Goal: Find specific page/section: Find specific page/section

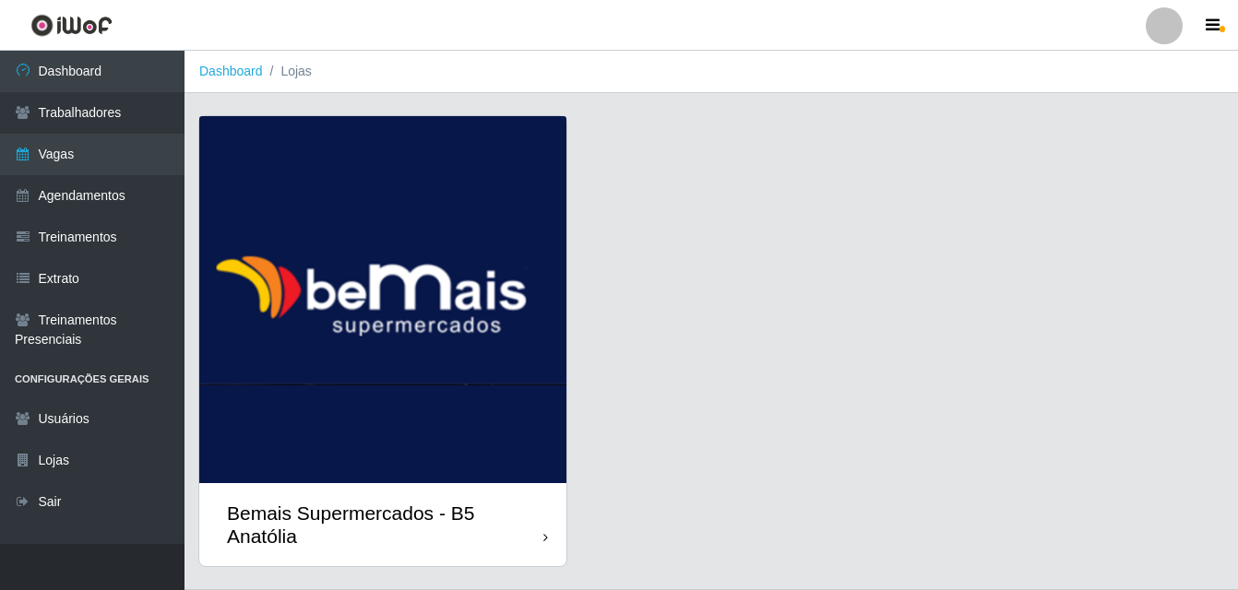
click at [537, 532] on div "Bemais Supermercados - B5 Anatólia" at bounding box center [385, 525] width 316 height 46
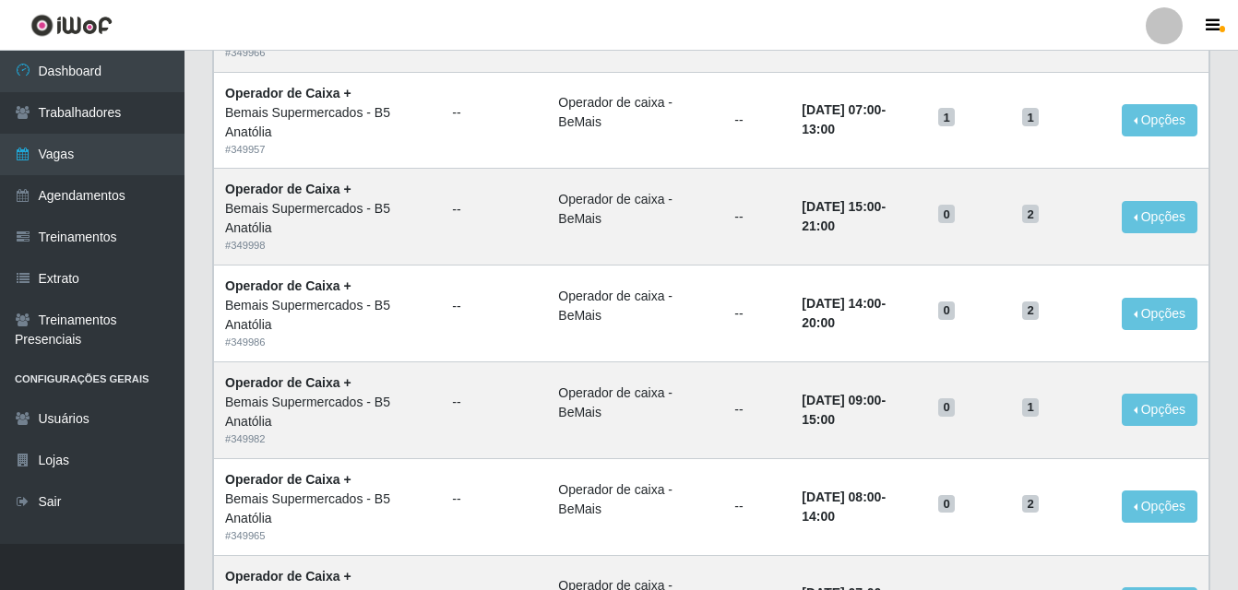
scroll to position [1264, 0]
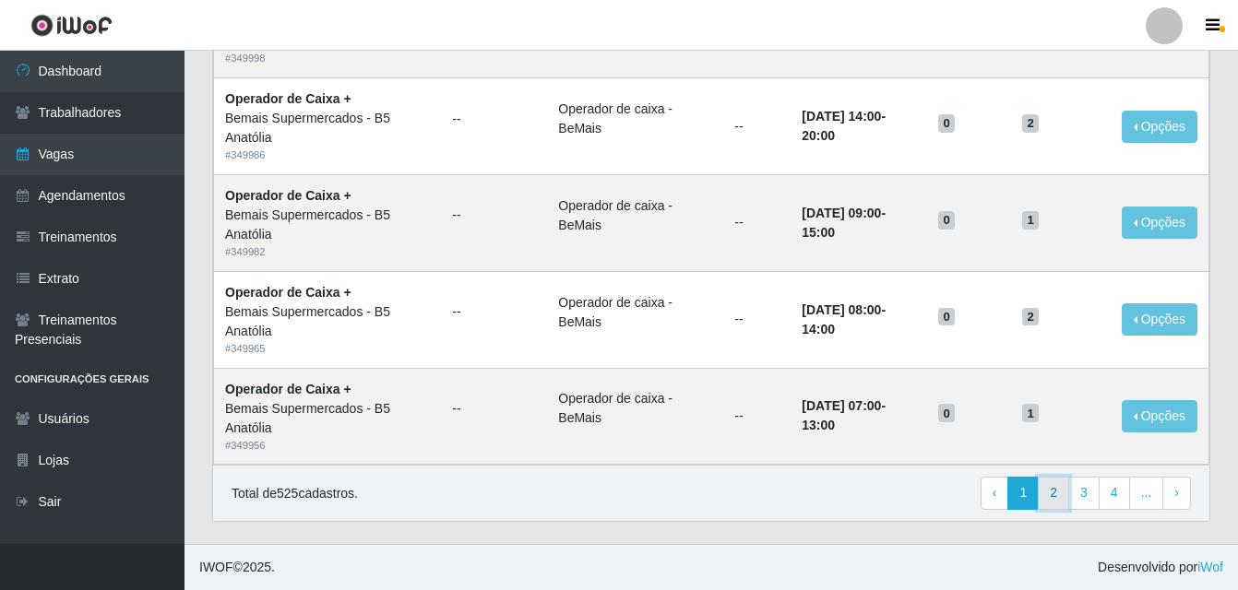
click at [1061, 497] on link "2" at bounding box center [1053, 493] width 31 height 33
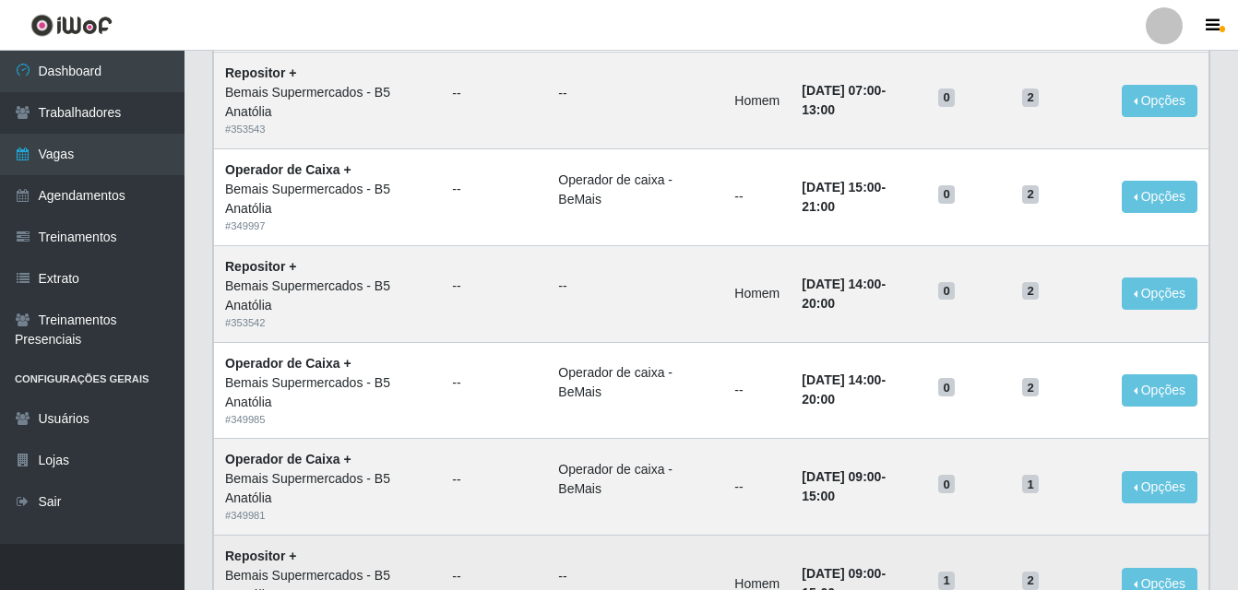
scroll to position [803, 0]
